Goal: Task Accomplishment & Management: Use online tool/utility

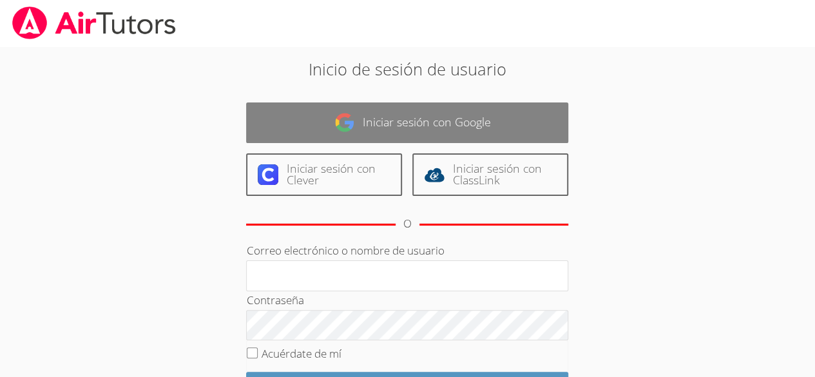
click at [459, 139] on link "Iniciar sesión con Google" at bounding box center [407, 122] width 322 height 41
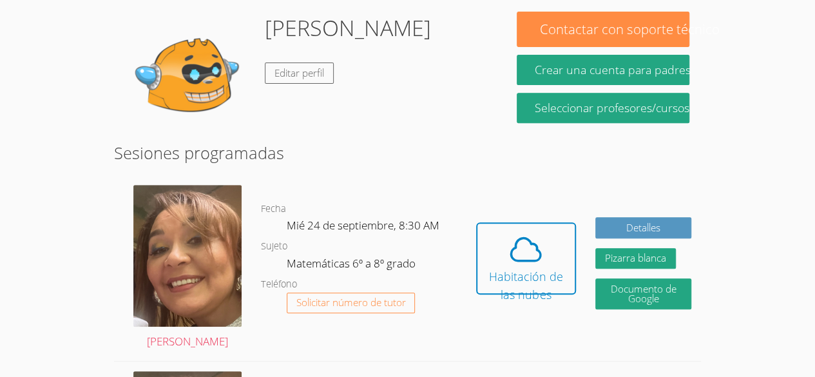
scroll to position [217, 0]
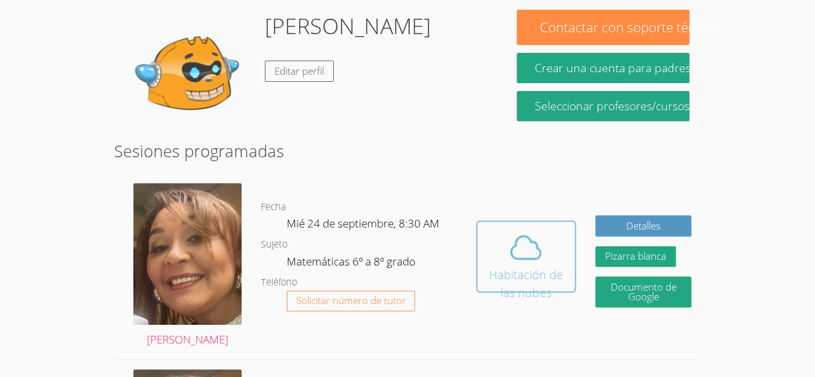
click at [511, 236] on icon at bounding box center [526, 247] width 30 height 23
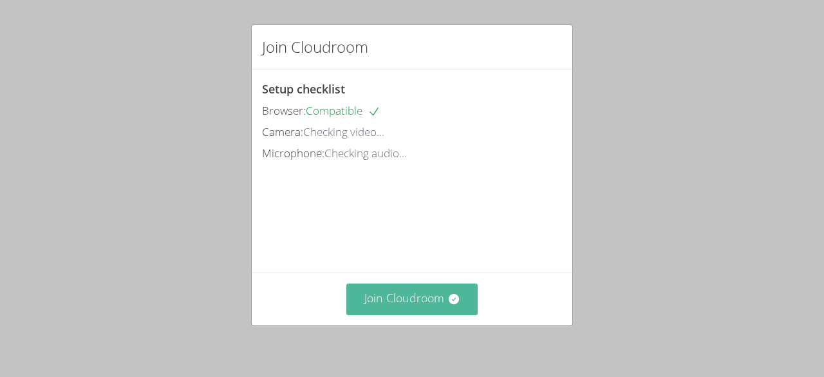
click at [447, 285] on button "Join Cloudroom" at bounding box center [412, 299] width 132 height 32
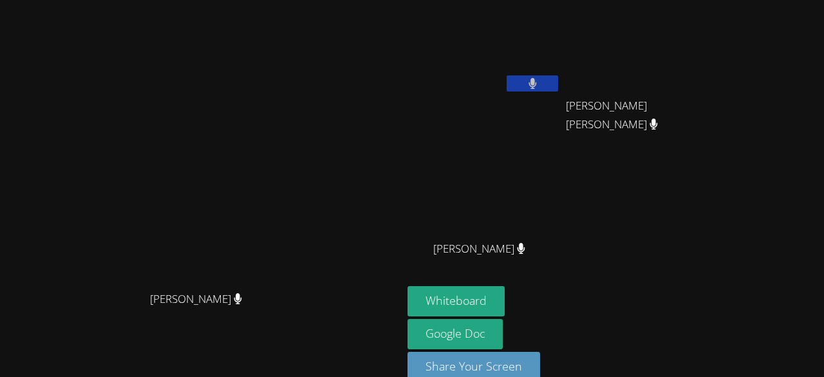
click at [437, 294] on aside "Brayan [PERSON_NAME] [PERSON_NAME] [PERSON_NAME] [PERSON_NAME] [PERSON_NAME] [P…" at bounding box center [563, 200] width 322 height 400
click at [495, 295] on button "Whiteboard" at bounding box center [456, 301] width 97 height 30
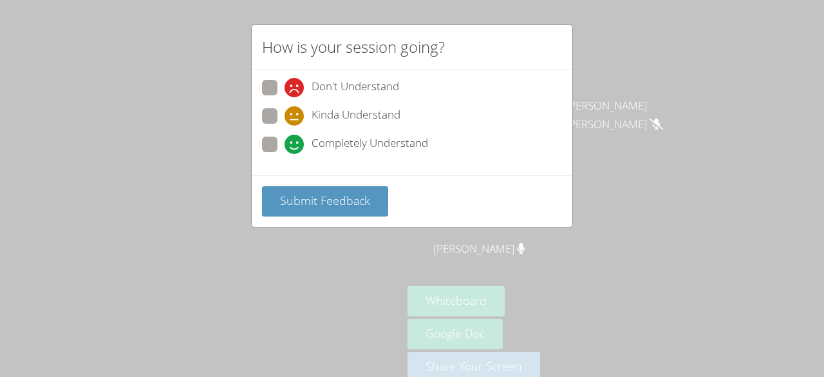
click at [282, 145] on label "Completely Understand" at bounding box center [345, 145] width 166 height 17
click at [285, 145] on input "Completely Understand" at bounding box center [290, 142] width 11 height 11
radio input "true"
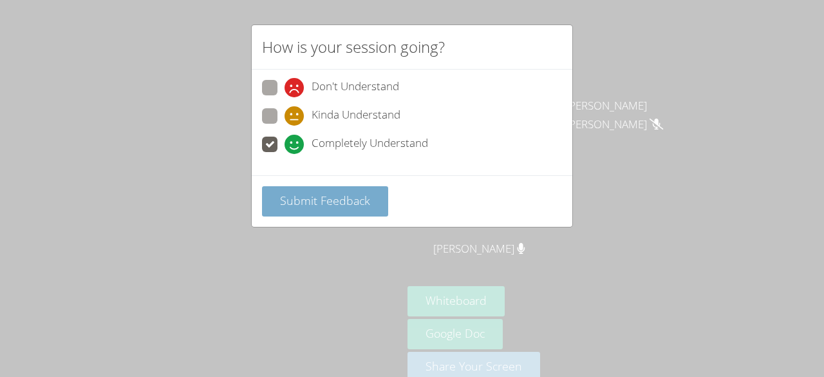
click at [316, 188] on button "Submit Feedback" at bounding box center [325, 201] width 126 height 30
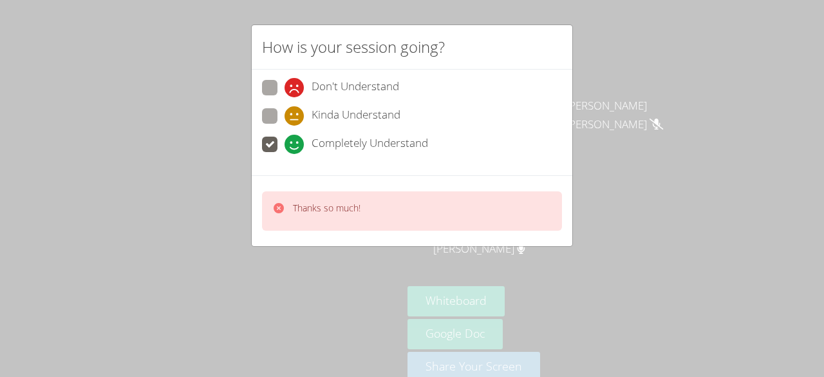
click at [312, 207] on p "Thanks so much!" at bounding box center [327, 208] width 68 height 13
click at [308, 215] on div "Thanks so much!" at bounding box center [327, 211] width 68 height 19
click at [352, 149] on span "Completely Understand" at bounding box center [370, 144] width 117 height 19
click at [296, 147] on input "Completely Understand" at bounding box center [290, 142] width 11 height 11
click at [534, 207] on div "Thanks so much!" at bounding box center [412, 210] width 300 height 39
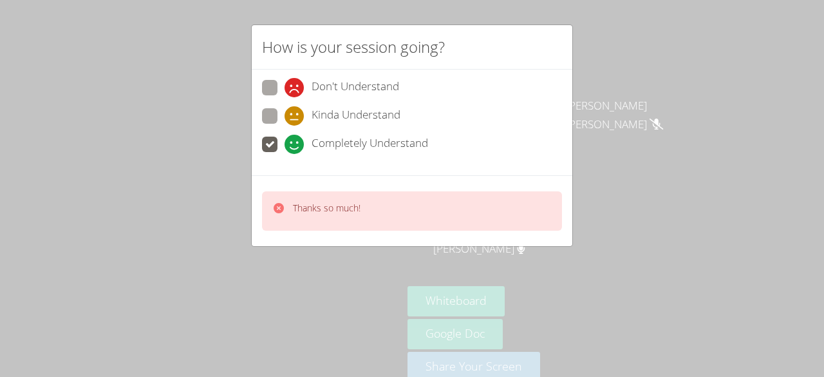
click at [521, 208] on div "Thanks so much!" at bounding box center [412, 210] width 300 height 39
click at [531, 210] on div "Thanks so much!" at bounding box center [412, 210] width 300 height 39
click at [511, 216] on div "Thanks so much!" at bounding box center [412, 210] width 300 height 39
